Goal: Information Seeking & Learning: Understand process/instructions

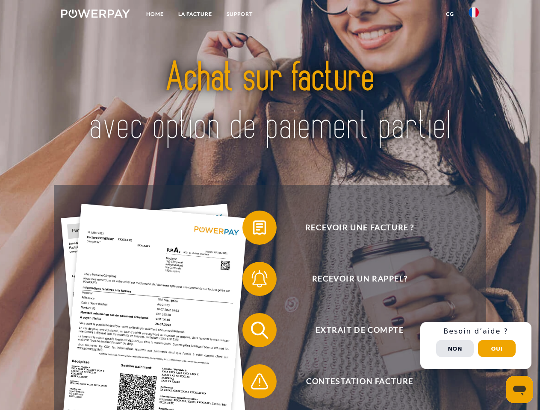
click at [95, 15] on img at bounding box center [95, 13] width 69 height 9
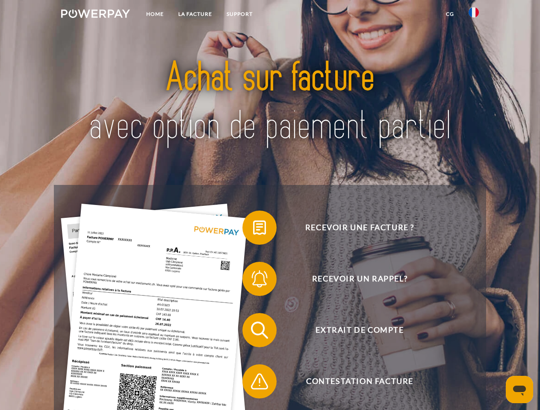
click at [473, 15] on img at bounding box center [473, 12] width 10 height 10
click at [450, 14] on link "CG" at bounding box center [449, 13] width 23 height 15
click at [253, 229] on span at bounding box center [246, 227] width 43 height 43
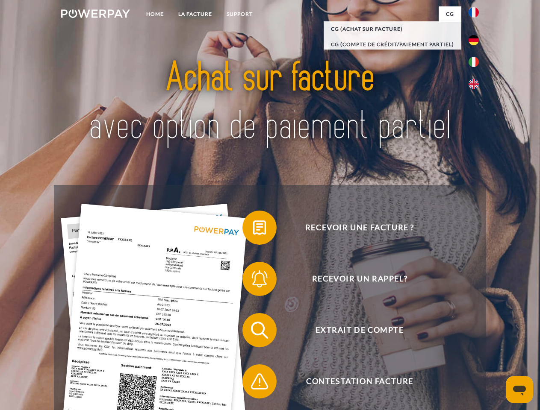
click at [253, 281] on span at bounding box center [246, 279] width 43 height 43
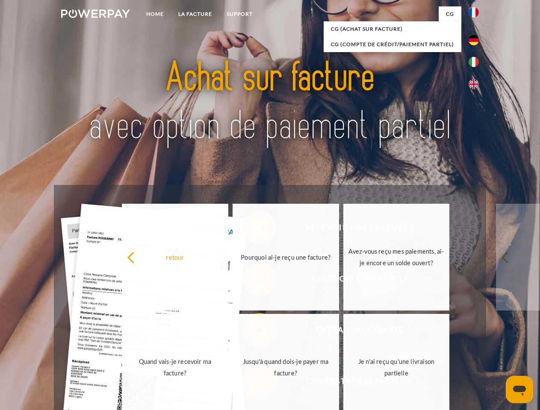
click at [253, 332] on link "Jusqu'à quand dois-je payer ma facture?" at bounding box center [285, 367] width 106 height 107
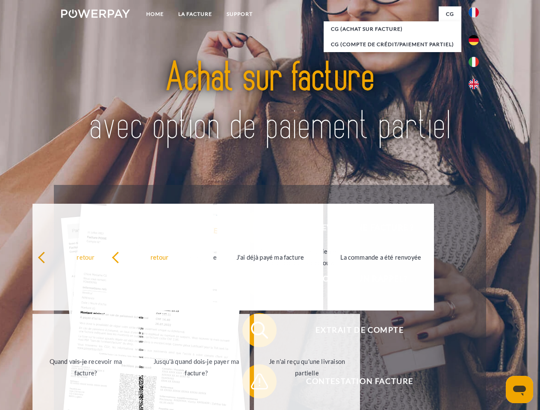
click at [253, 383] on span at bounding box center [246, 381] width 43 height 43
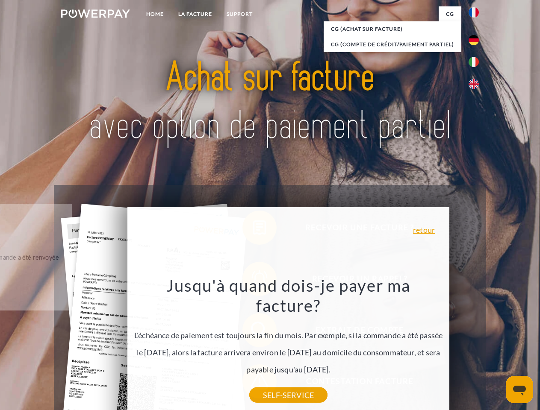
click at [476, 346] on div "Recevoir une facture ? Recevoir un rappel? Extrait de compte retour" at bounding box center [270, 356] width 432 height 342
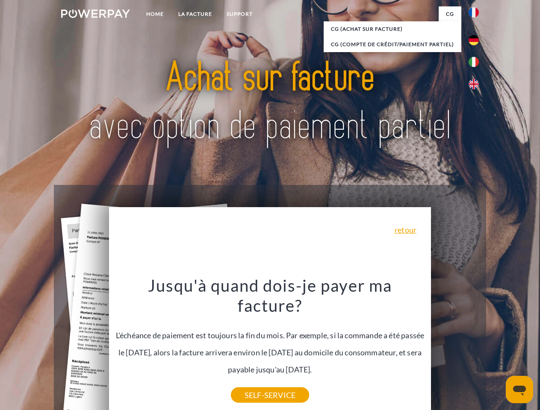
click at [455, 347] on span "Extrait de compte" at bounding box center [359, 330] width 209 height 34
click at [497, 349] on header "Home LA FACTURE Support" at bounding box center [270, 295] width 540 height 590
